Goal: Find specific page/section: Find specific page/section

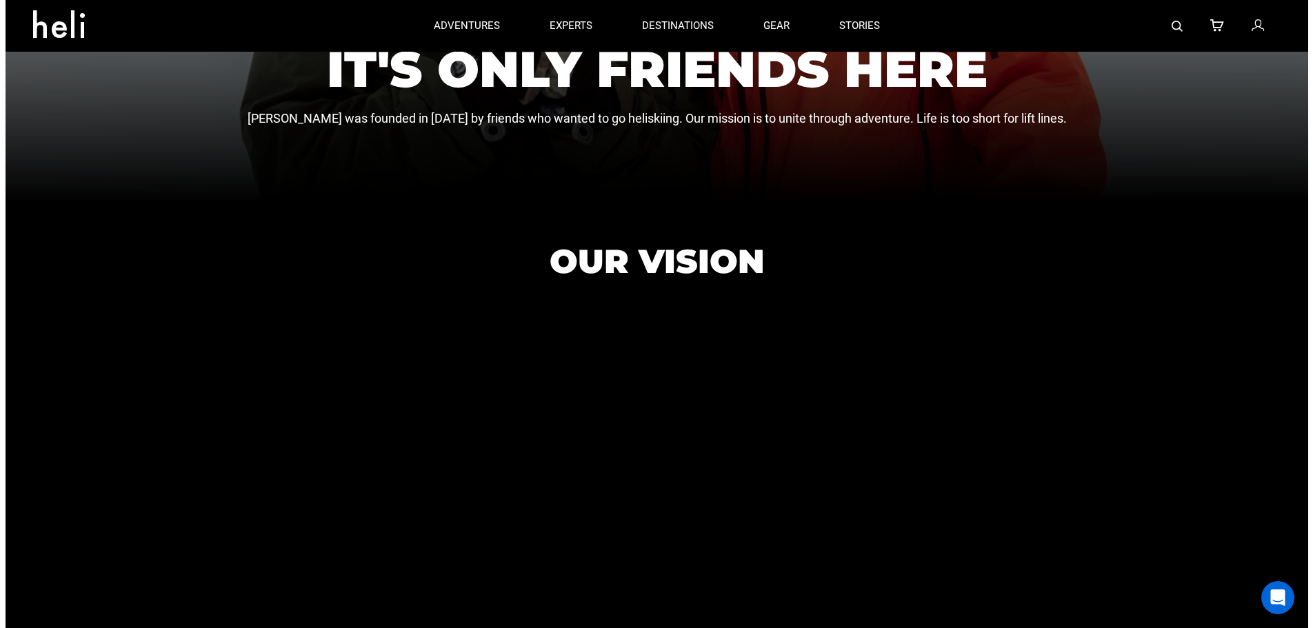
scroll to position [91, 0]
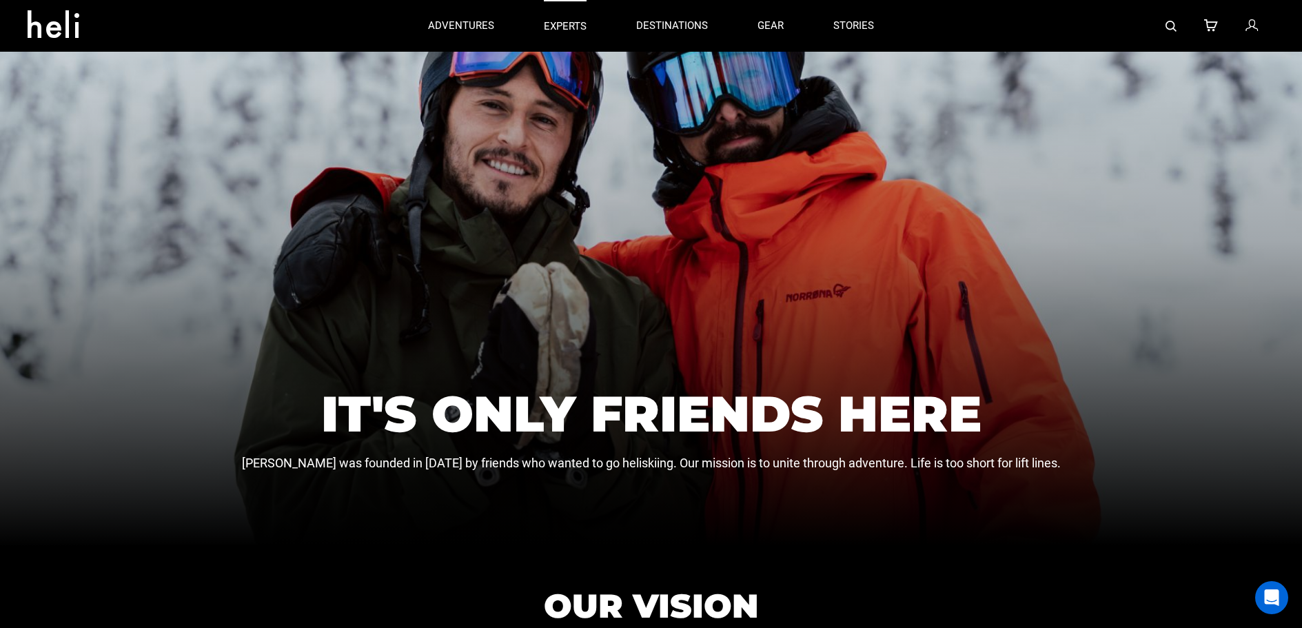
click at [566, 23] on p "experts" at bounding box center [565, 26] width 43 height 14
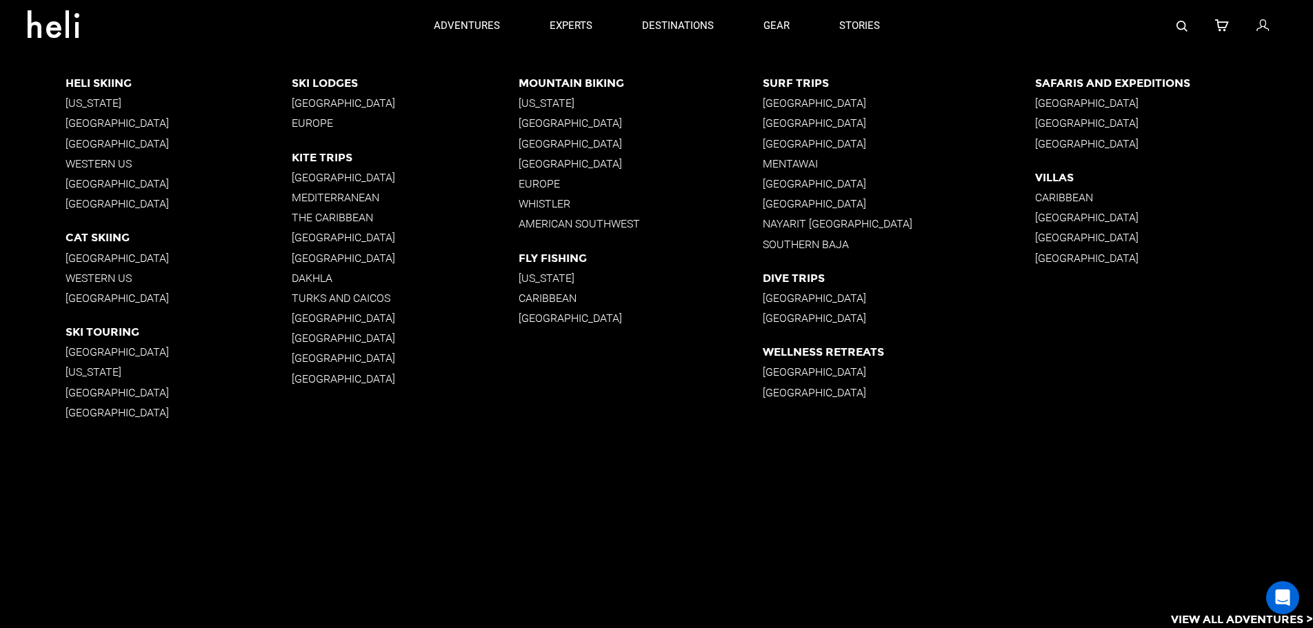
click at [134, 255] on p "[GEOGRAPHIC_DATA]" at bounding box center [179, 258] width 226 height 13
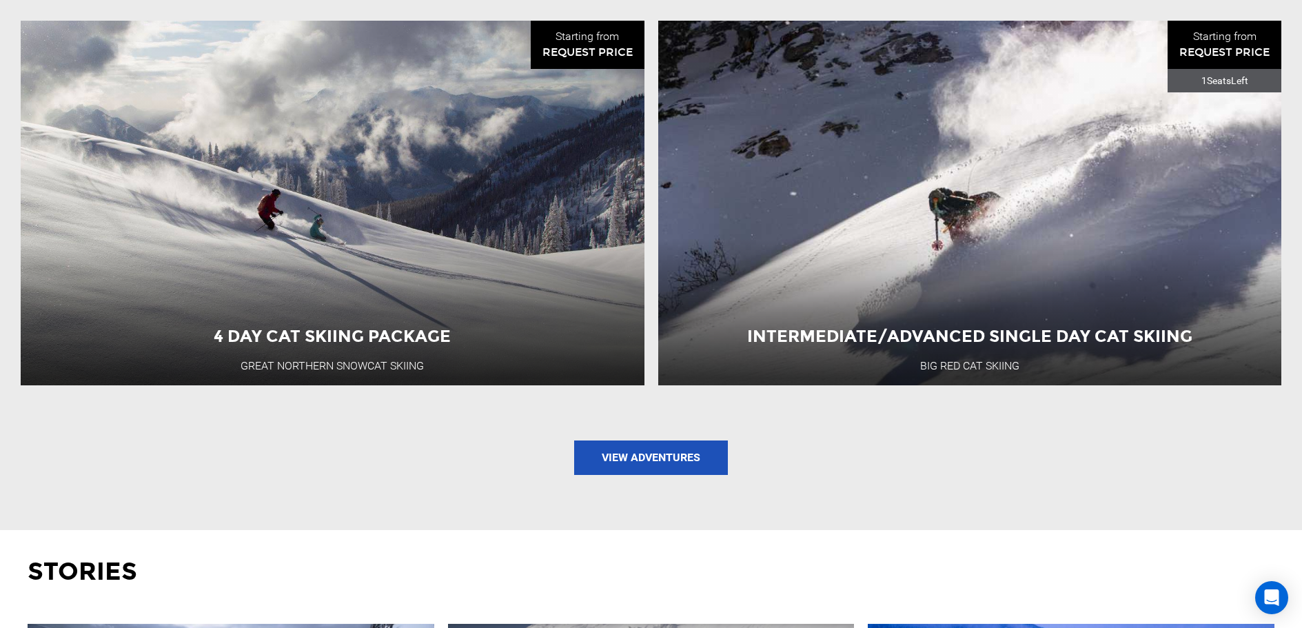
scroll to position [1586, 0]
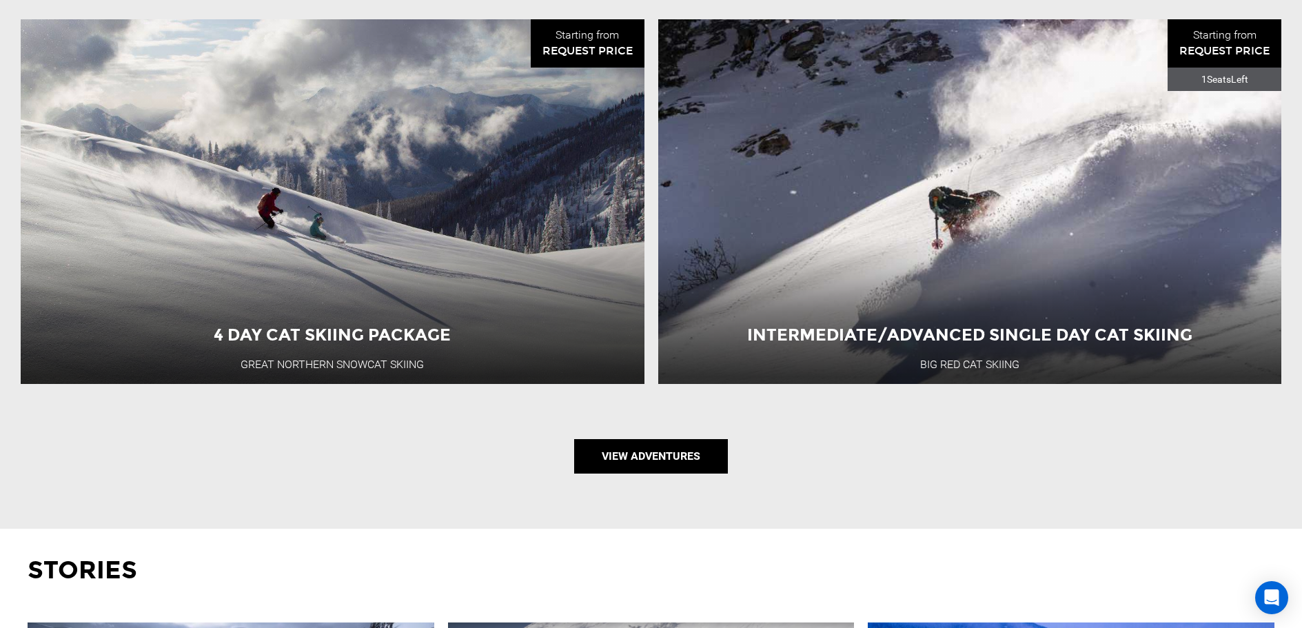
click at [645, 463] on link "View Adventures" at bounding box center [651, 456] width 154 height 34
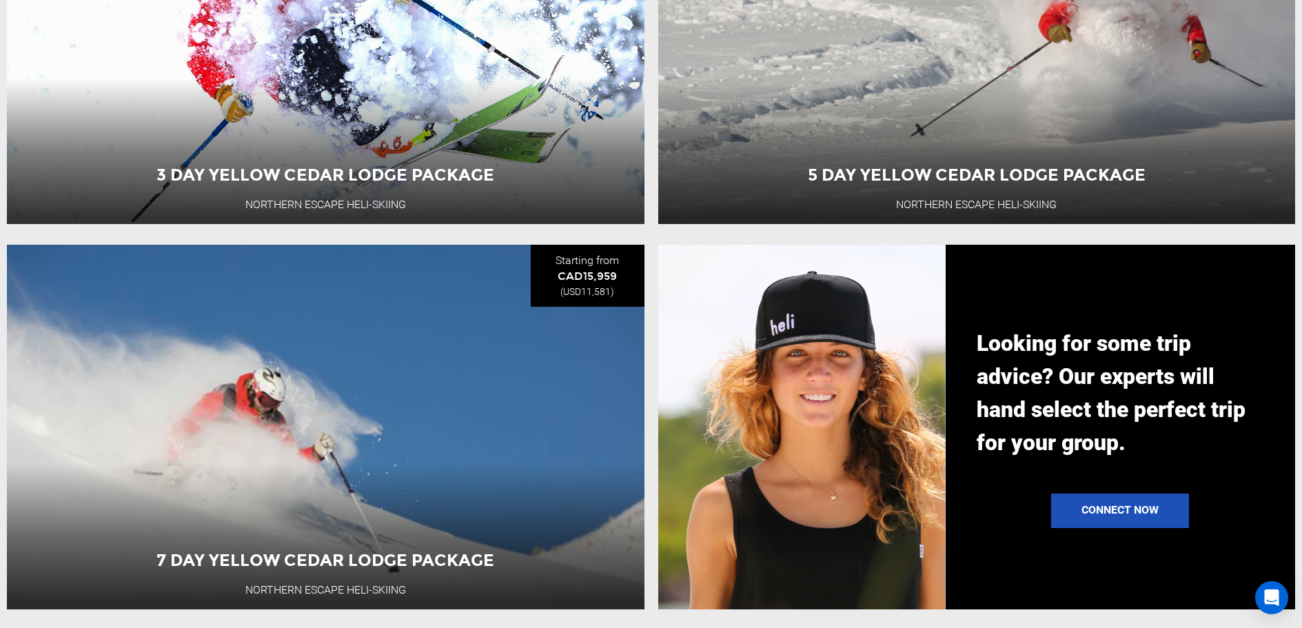
scroll to position [1172, 0]
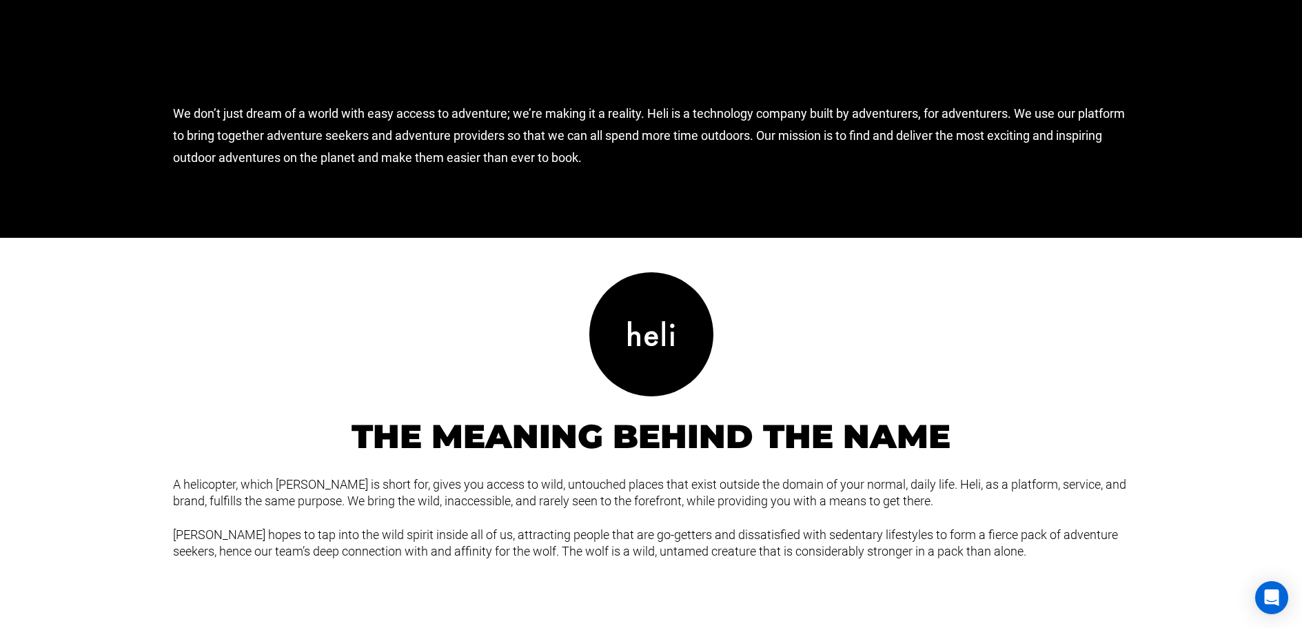
scroll to position [1517, 0]
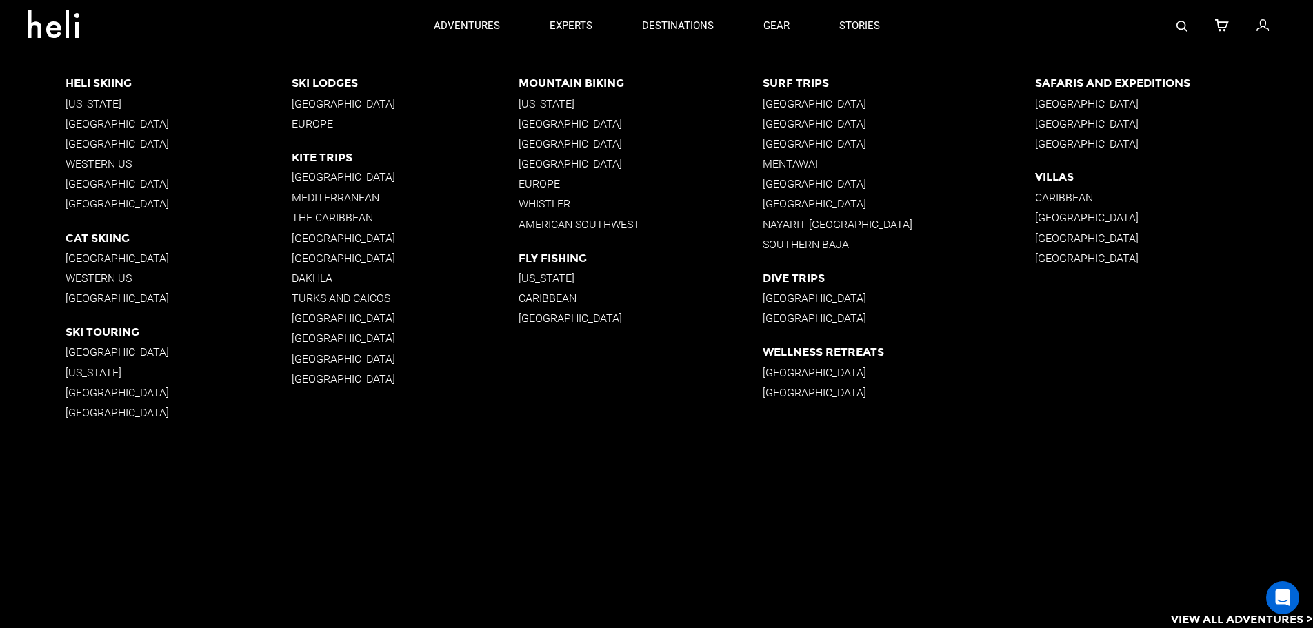
click at [90, 241] on p "Cat Skiing" at bounding box center [179, 237] width 226 height 13
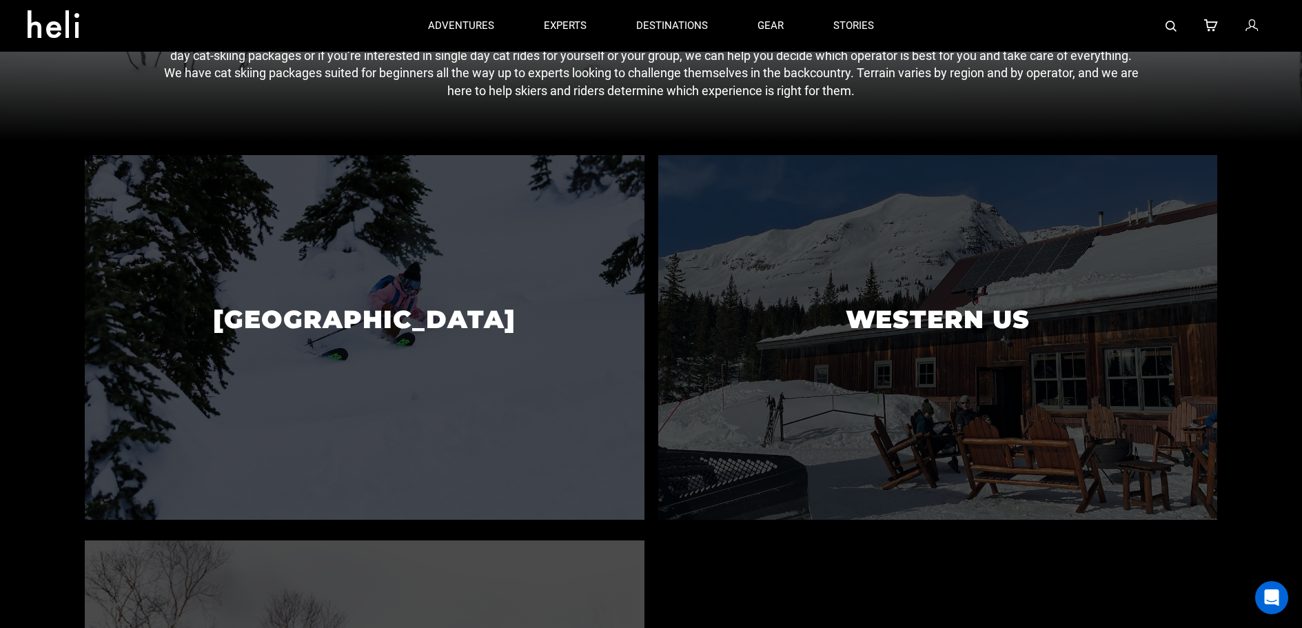
scroll to position [345, 0]
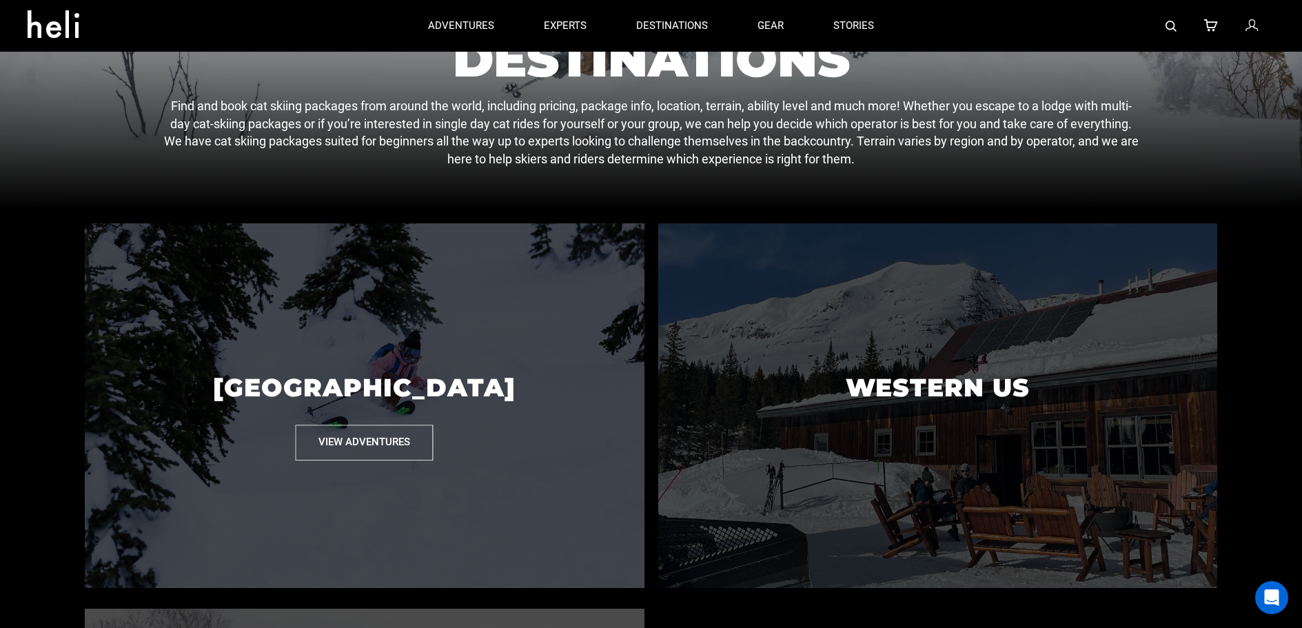
click at [274, 374] on p "[GEOGRAPHIC_DATA]" at bounding box center [364, 388] width 559 height 74
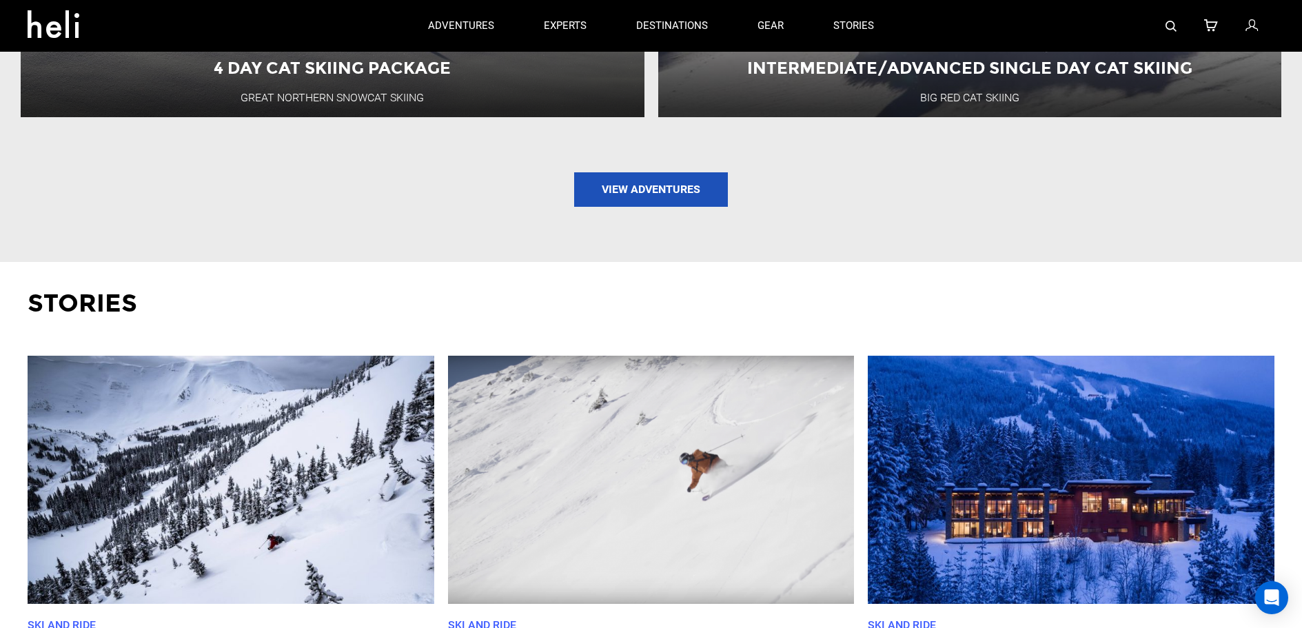
scroll to position [1370, 0]
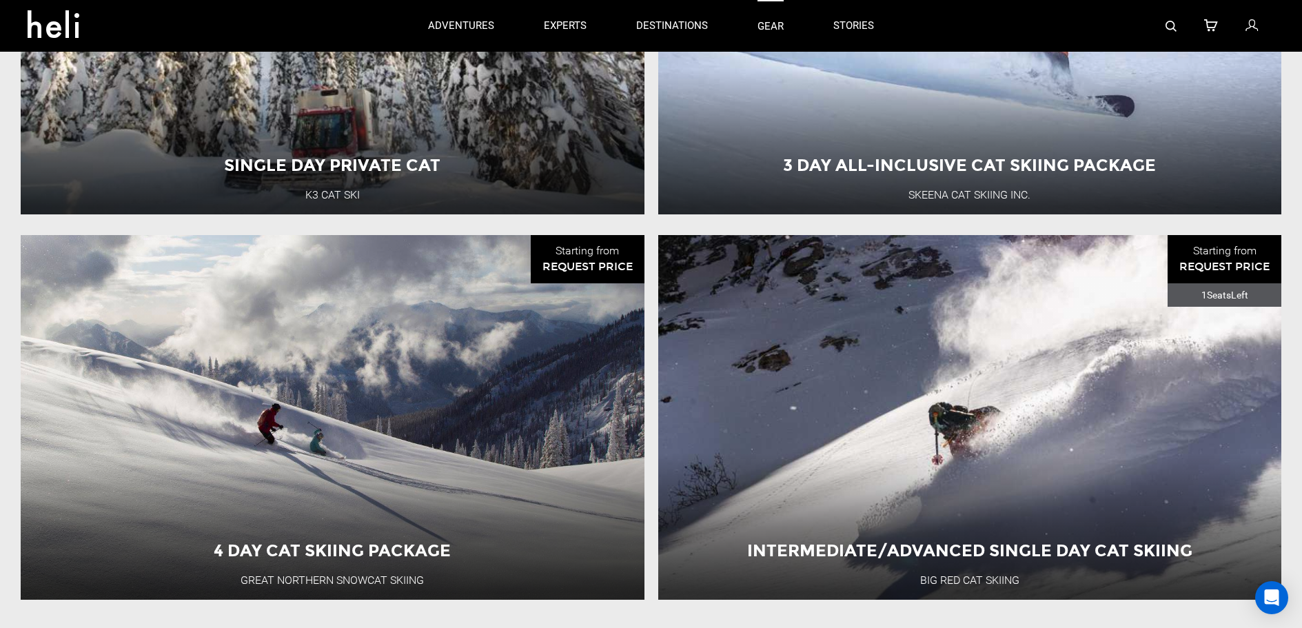
click at [771, 25] on link "gear" at bounding box center [771, 26] width 26 height 52
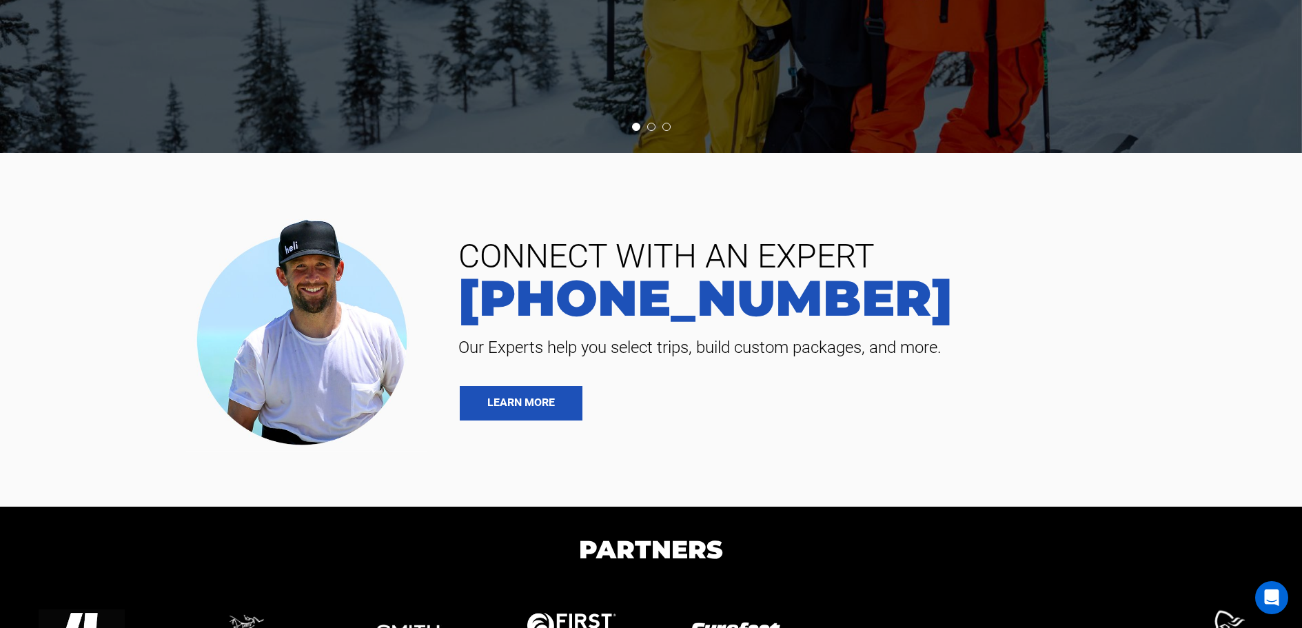
scroll to position [3232, 0]
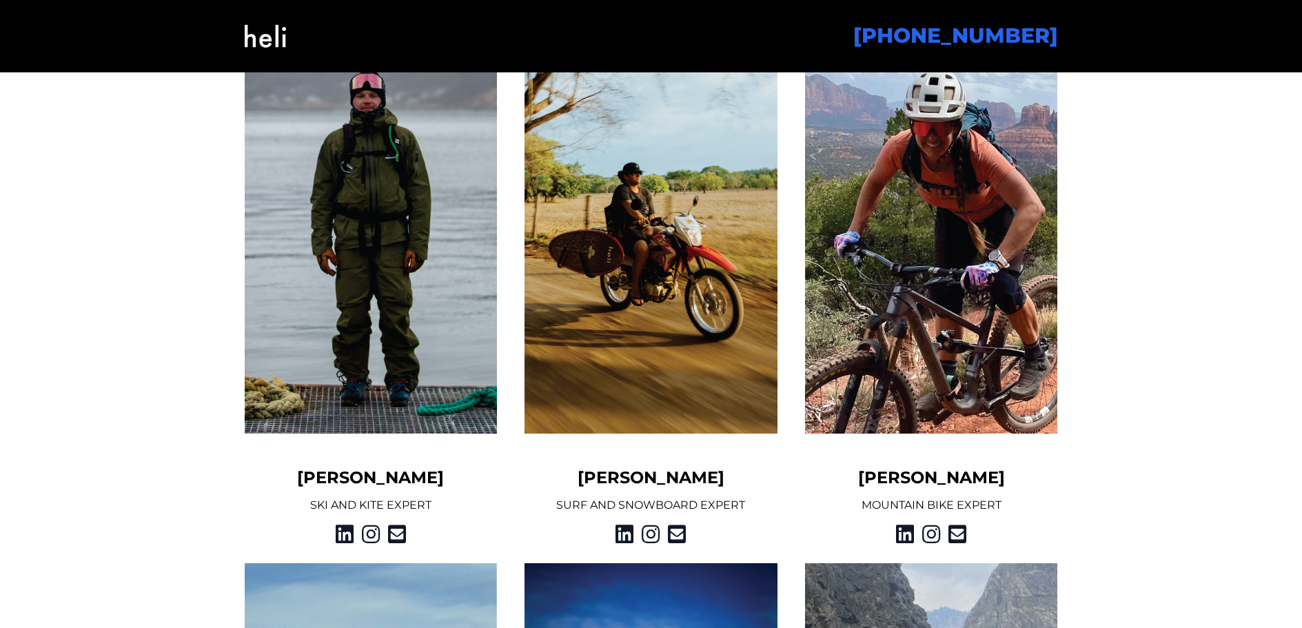
scroll to position [1379, 0]
